Goal: Information Seeking & Learning: Learn about a topic

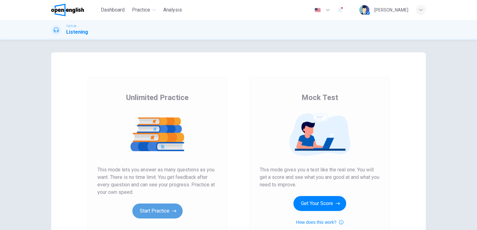
click at [156, 206] on button "Start Practice" at bounding box center [157, 211] width 50 height 15
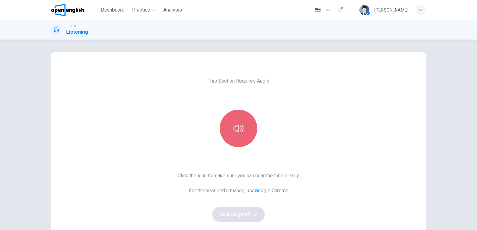
click at [250, 128] on button "button" at bounding box center [238, 128] width 37 height 37
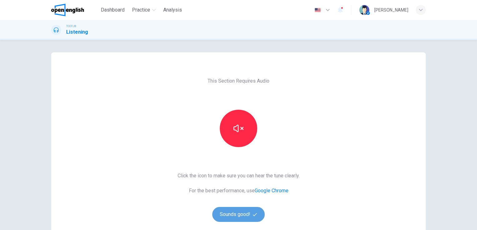
click at [231, 215] on button "Sounds good!" at bounding box center [238, 214] width 52 height 15
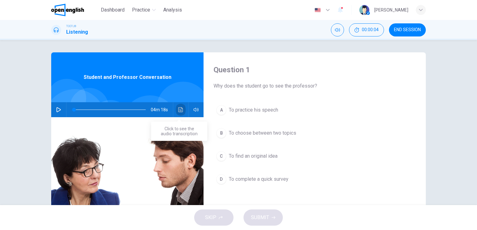
click at [178, 110] on icon "Click to see the audio transcription" at bounding box center [180, 109] width 5 height 5
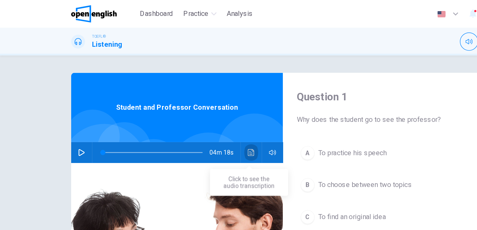
click at [178, 109] on icon "Click to see the audio transcription" at bounding box center [180, 109] width 5 height 5
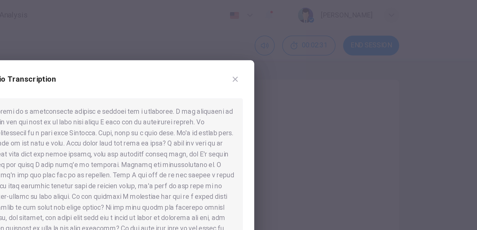
click at [420, 99] on div at bounding box center [238, 115] width 477 height 230
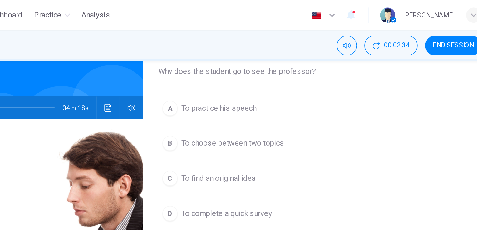
scroll to position [40, 0]
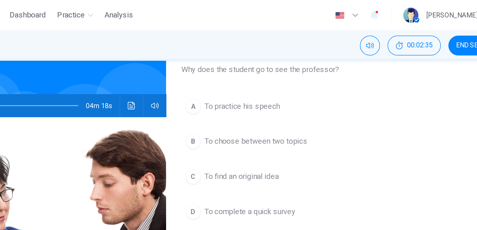
click at [182, 70] on button "Click to see the audio transcription" at bounding box center [181, 69] width 10 height 15
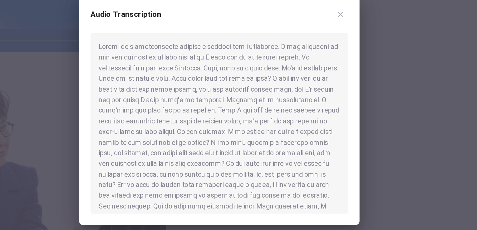
drag, startPoint x: 199, startPoint y: 78, endPoint x: 201, endPoint y: 111, distance: 33.4
click at [201, 111] on div at bounding box center [238, 124] width 169 height 119
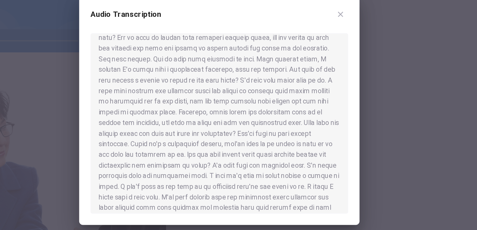
scroll to position [97, 0]
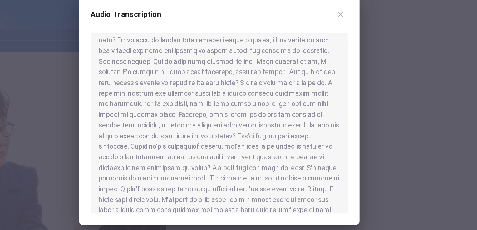
scroll to position [94, 0]
click at [94, 50] on div at bounding box center [238, 115] width 477 height 230
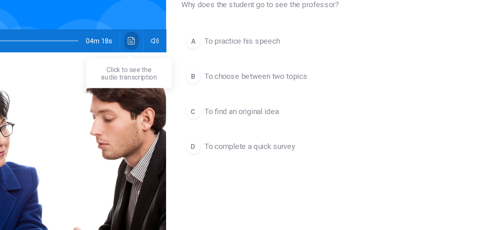
click at [180, 69] on icon "Click to see the audio transcription" at bounding box center [180, 69] width 5 height 5
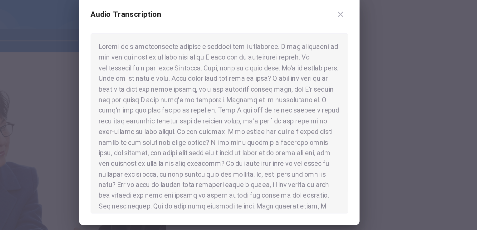
click at [180, 69] on div at bounding box center [238, 124] width 169 height 119
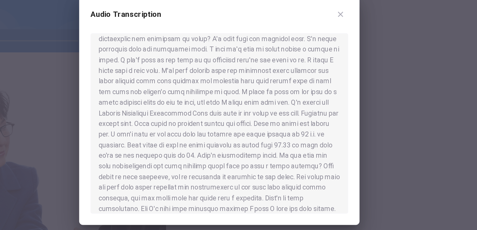
scroll to position [179, 0]
click at [93, 63] on div at bounding box center [238, 115] width 477 height 230
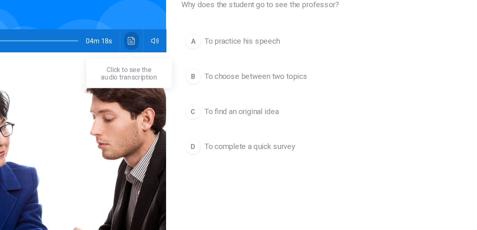
click at [179, 69] on icon "Click to see the audio transcription" at bounding box center [180, 69] width 5 height 5
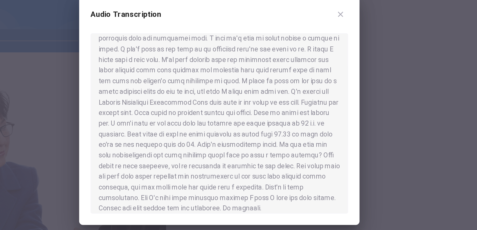
scroll to position [192, 0]
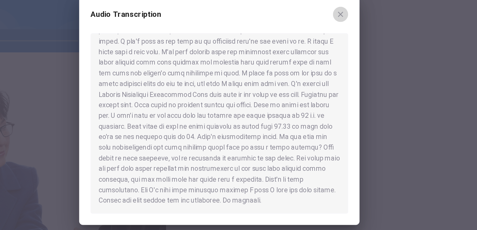
click at [318, 53] on icon "button" at bounding box center [317, 52] width 5 height 5
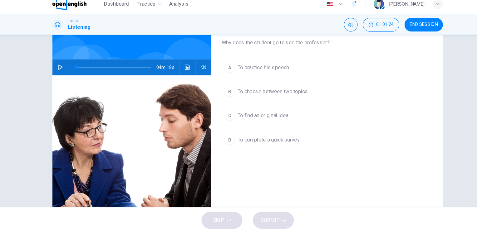
scroll to position [0, 0]
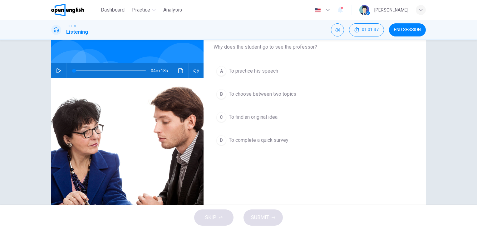
click at [244, 94] on span "To choose between two topics" at bounding box center [262, 93] width 67 height 7
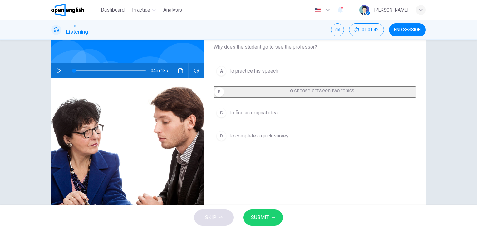
click at [263, 219] on span "SUBMIT" at bounding box center [260, 217] width 18 height 9
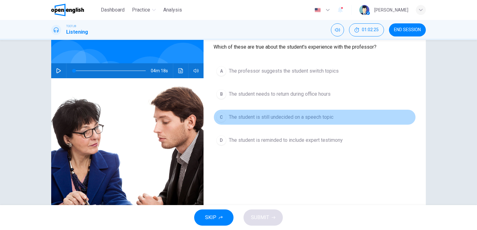
click at [269, 118] on span "The student is still undecided on a speech topic" at bounding box center [281, 117] width 104 height 7
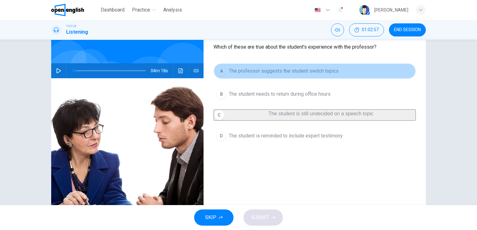
click at [272, 70] on span "The professor suggests the student switch topics" at bounding box center [284, 70] width 110 height 7
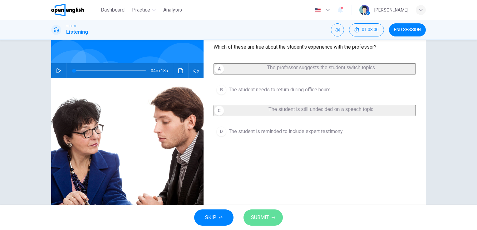
click at [260, 218] on span "SUBMIT" at bounding box center [260, 217] width 18 height 9
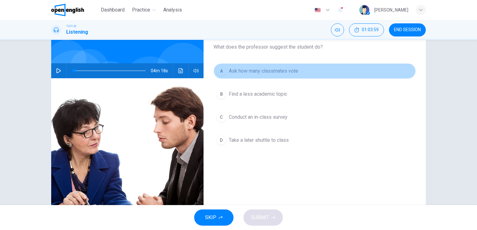
click at [236, 73] on span "Ask how many classmates vote" at bounding box center [263, 70] width 69 height 7
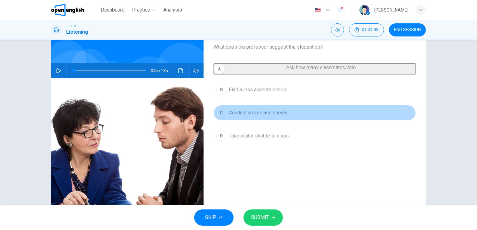
click at [249, 117] on span "Conduct an in-class survey" at bounding box center [258, 112] width 59 height 7
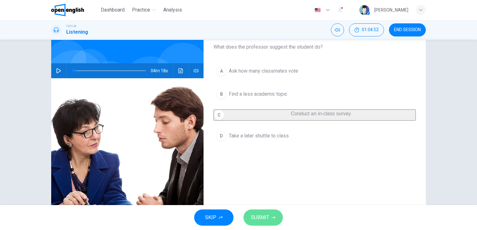
click at [270, 218] on button "SUBMIT" at bounding box center [262, 218] width 39 height 16
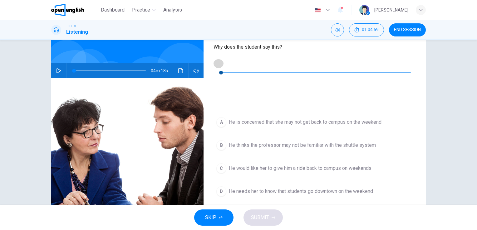
click at [219, 67] on button "button" at bounding box center [218, 63] width 10 height 10
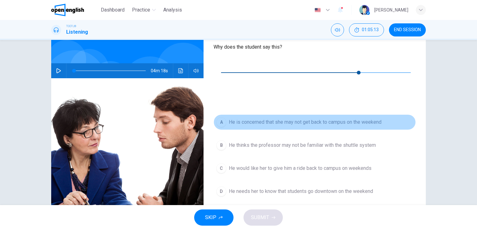
click at [250, 119] on span "He is concerned that she may not get back to campus on the weekend" at bounding box center [305, 122] width 153 height 7
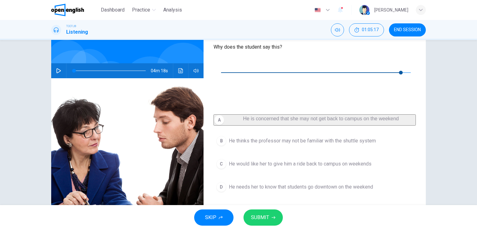
type input "*"
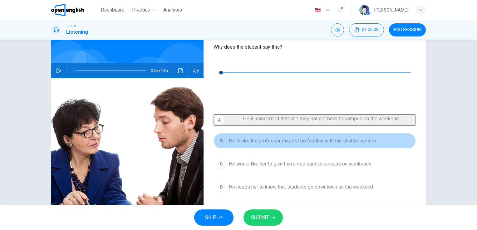
click at [254, 137] on span "He thinks the professor may not be familiar with the shuttle system" at bounding box center [302, 140] width 147 height 7
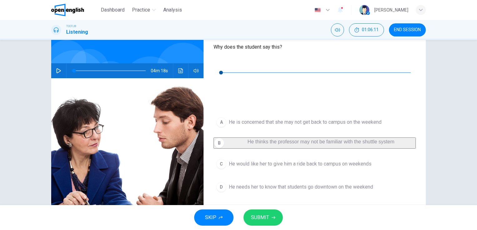
click at [263, 219] on span "SUBMIT" at bounding box center [260, 217] width 18 height 9
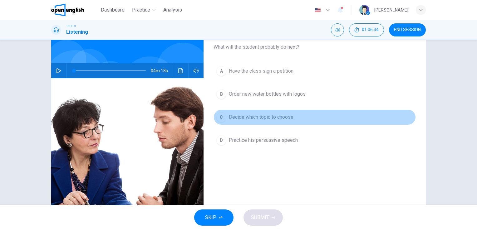
click at [243, 119] on span "Decide which topic to choose" at bounding box center [261, 117] width 65 height 7
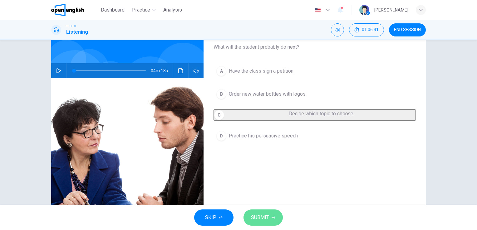
click at [259, 220] on span "SUBMIT" at bounding box center [260, 217] width 18 height 9
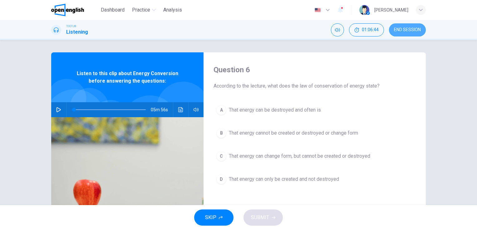
click at [410, 27] on span "END SESSION" at bounding box center [407, 29] width 27 height 5
